Goal: Information Seeking & Learning: Find specific page/section

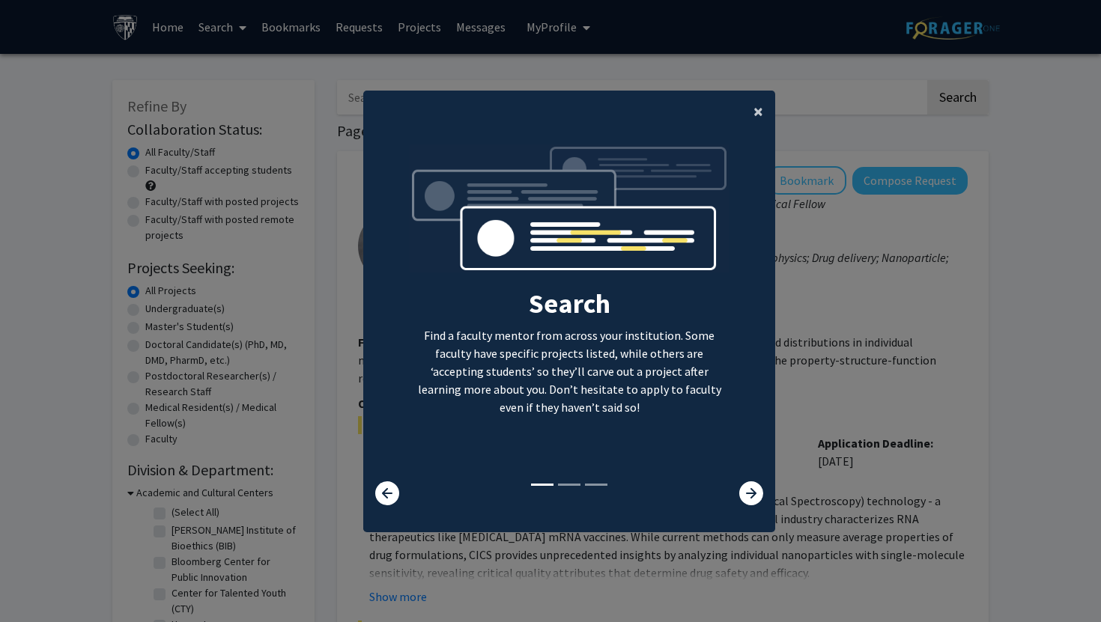
click at [761, 109] on span "×" at bounding box center [758, 111] width 10 height 23
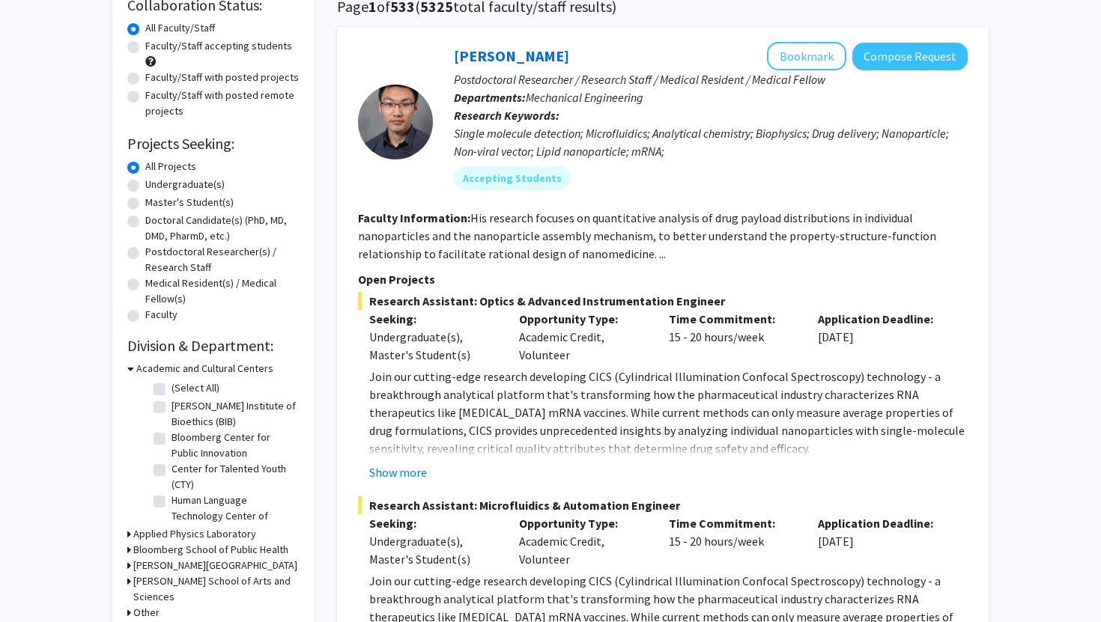
scroll to position [123, 0]
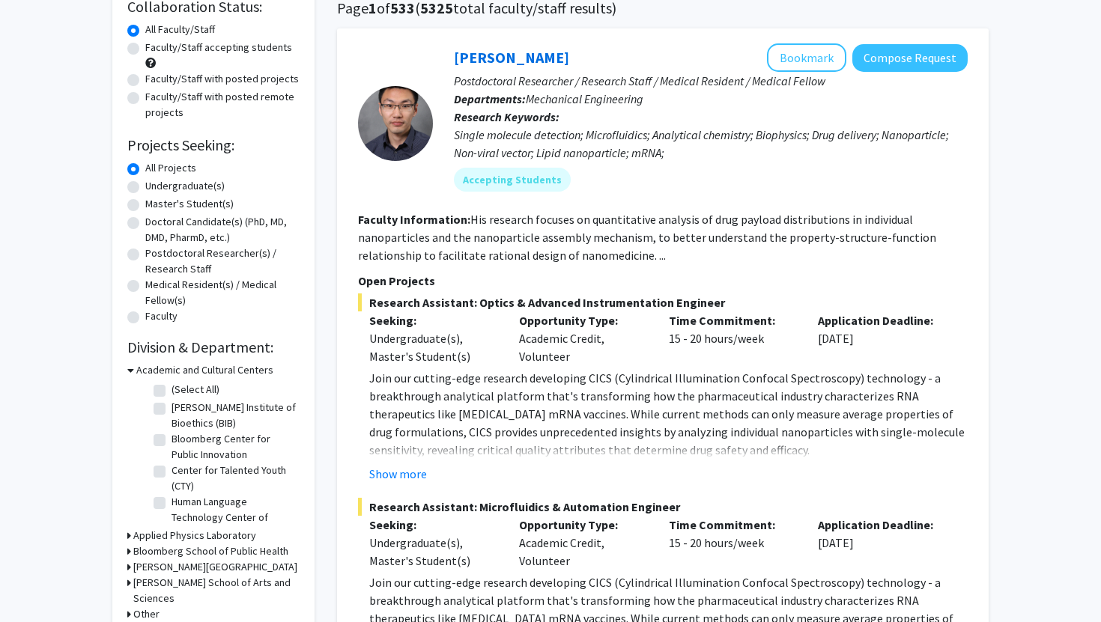
click at [191, 229] on label "Doctoral Candidate(s) (PhD, MD, DMD, PharmD, etc.)" at bounding box center [222, 229] width 154 height 31
click at [155, 224] on input "Doctoral Candidate(s) (PhD, MD, DMD, PharmD, etc.)" at bounding box center [150, 219] width 10 height 10
radio input "true"
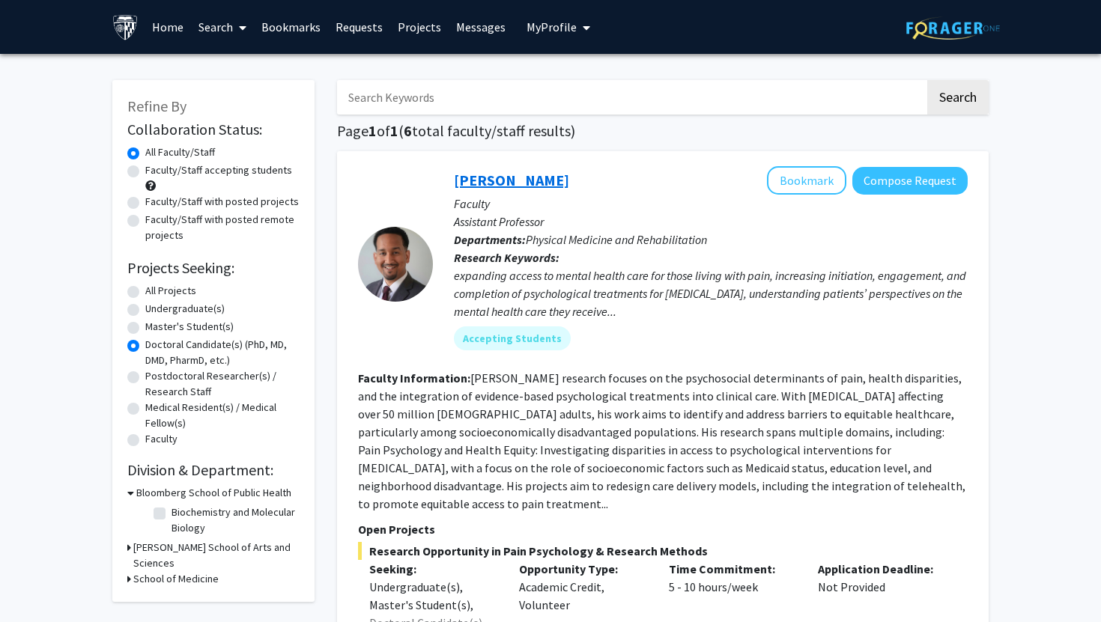
click at [492, 177] on link "[PERSON_NAME]" at bounding box center [511, 180] width 115 height 19
